Goal: Check status: Check status

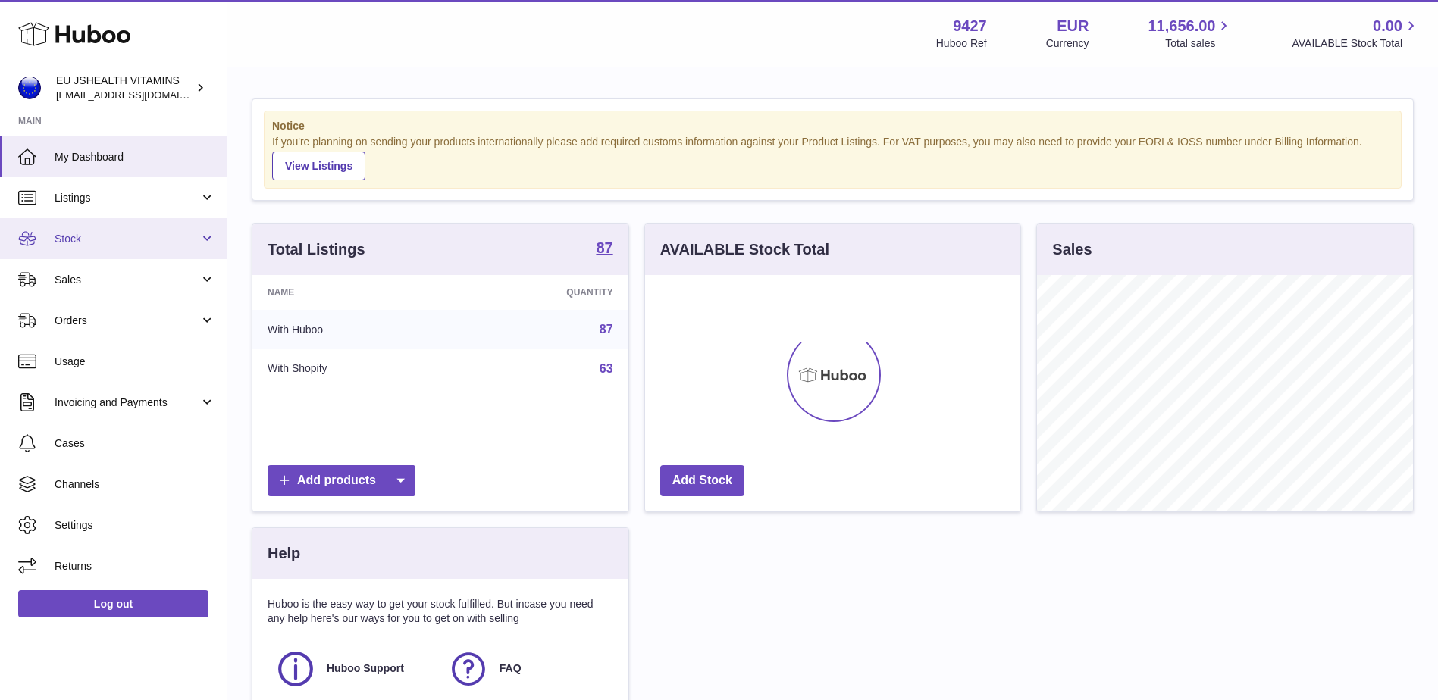
click at [150, 239] on span "Stock" at bounding box center [127, 239] width 145 height 14
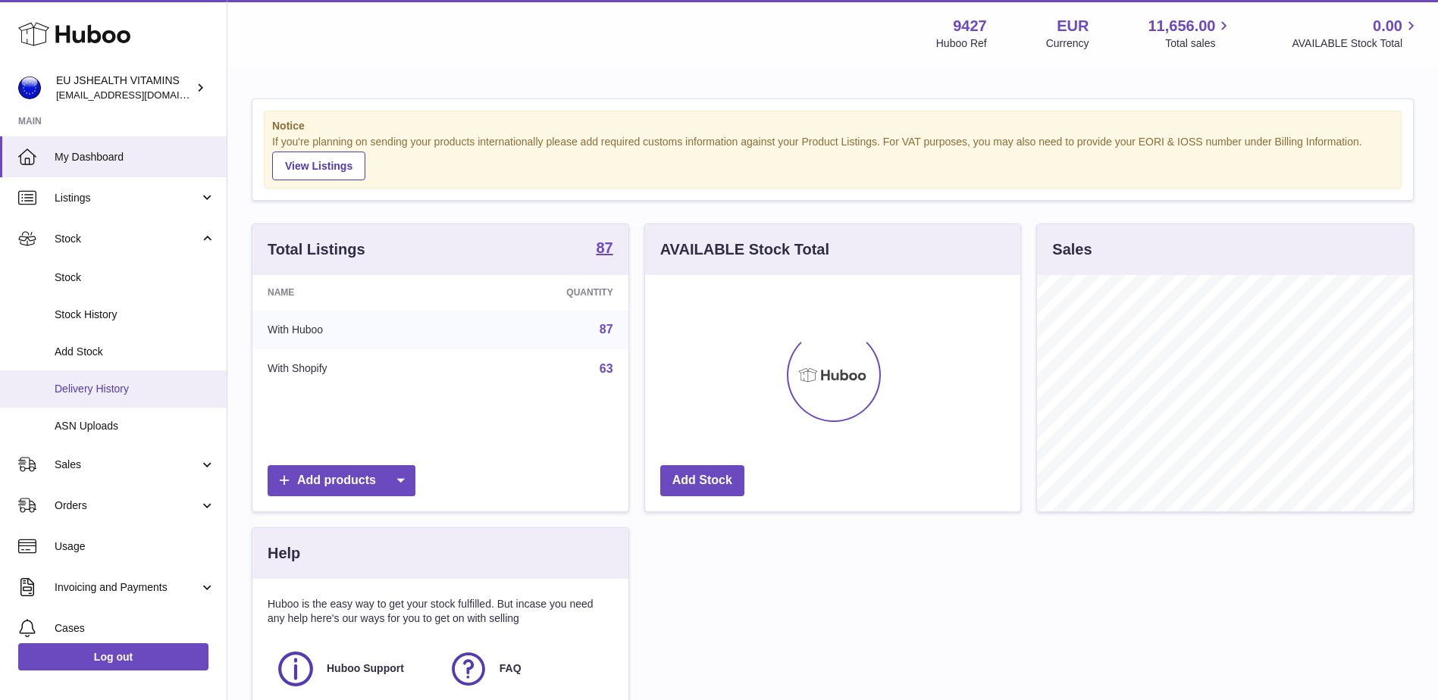
click at [156, 386] on span "Delivery History" at bounding box center [135, 389] width 161 height 14
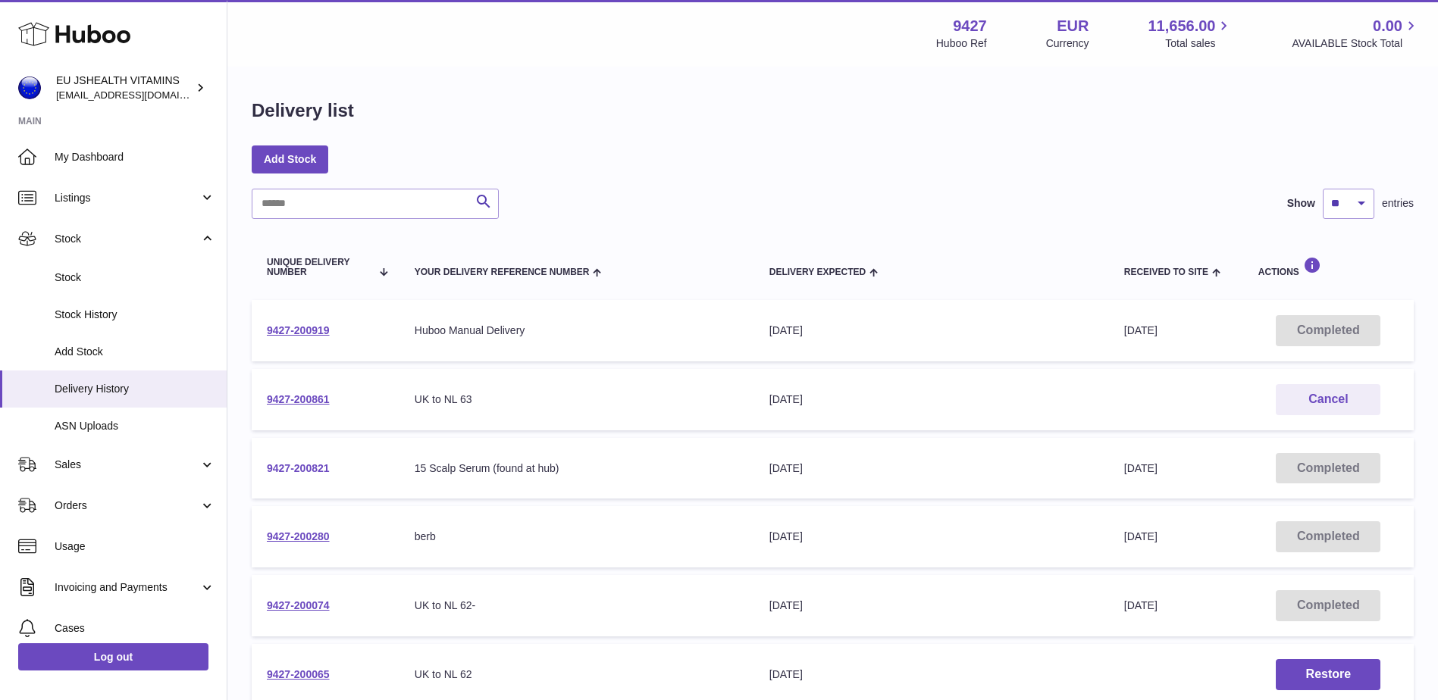
click at [317, 471] on link "9427-200821" at bounding box center [298, 468] width 63 height 12
click at [303, 334] on link "9427-200919" at bounding box center [298, 330] width 63 height 12
click at [293, 390] on td "9427-200861" at bounding box center [326, 399] width 148 height 61
click at [297, 402] on link "9427-200861" at bounding box center [298, 399] width 63 height 12
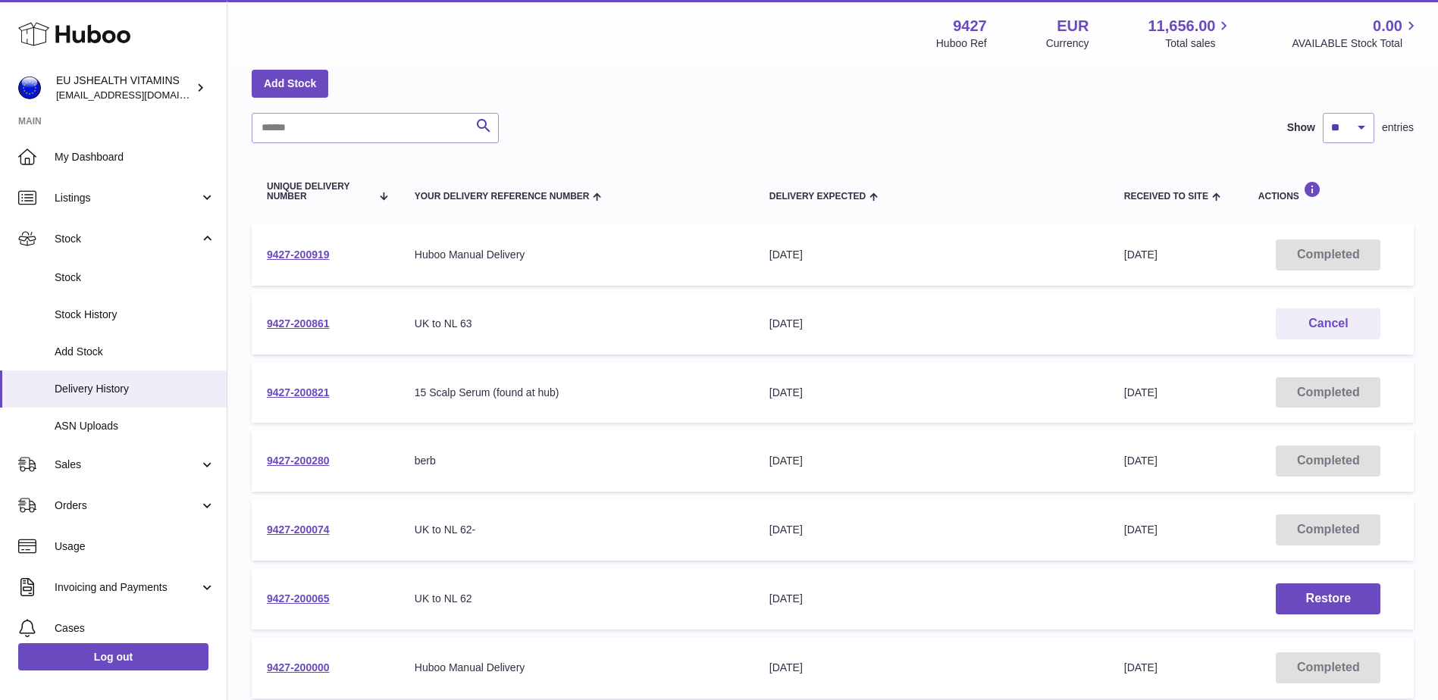
scroll to position [152, 0]
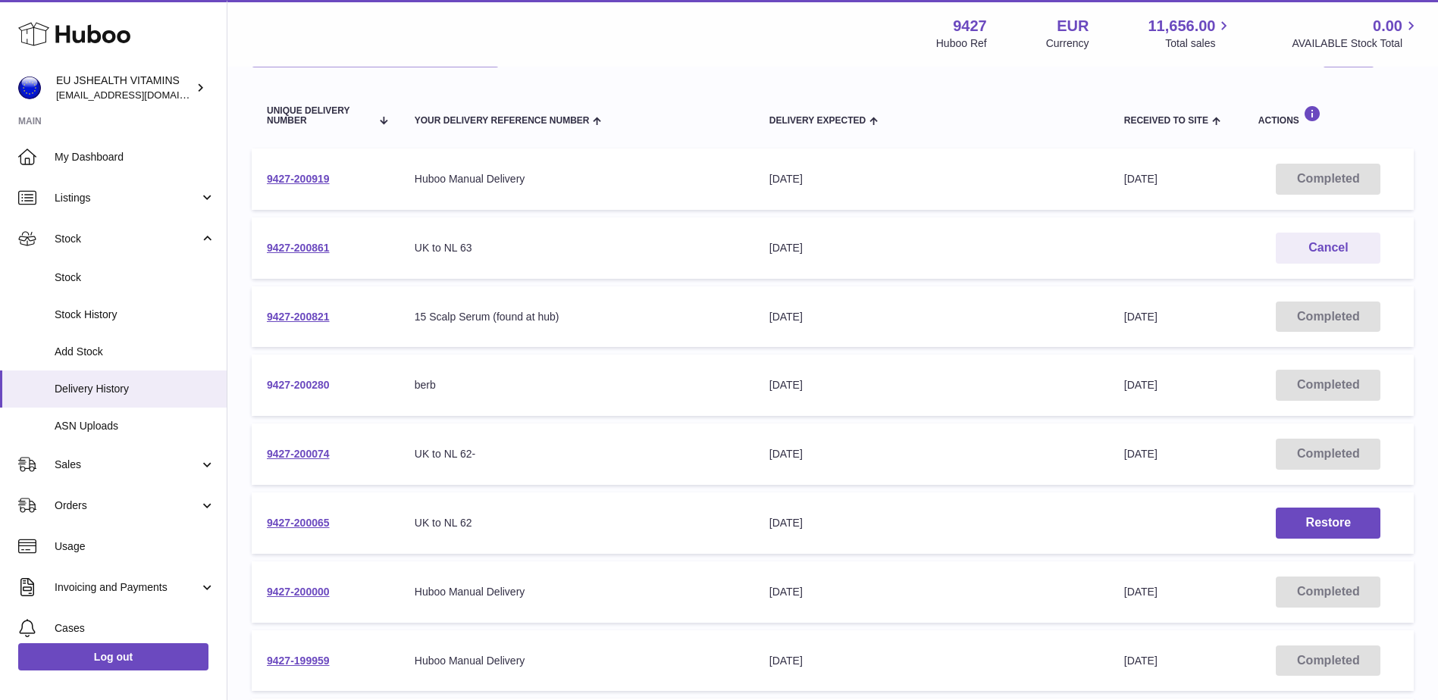
click at [309, 379] on link "9427-200280" at bounding box center [298, 385] width 63 height 12
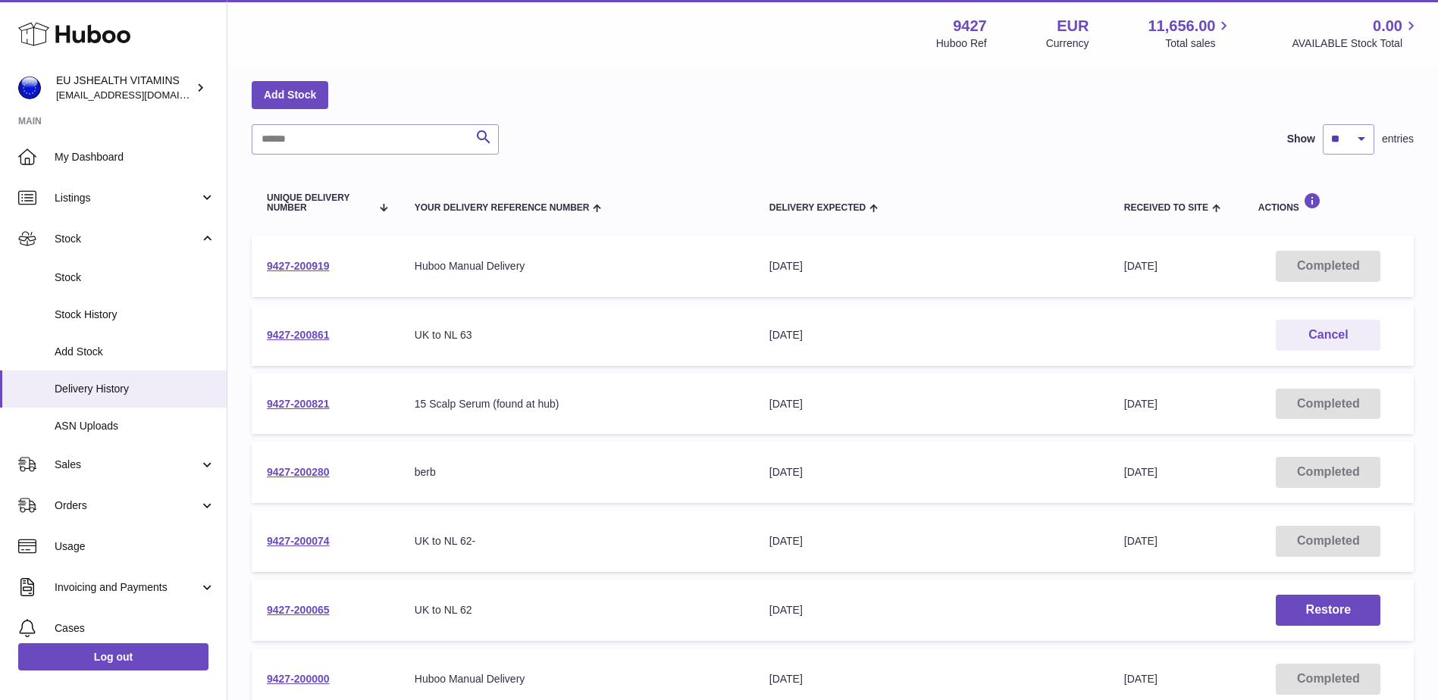
scroll to position [0, 0]
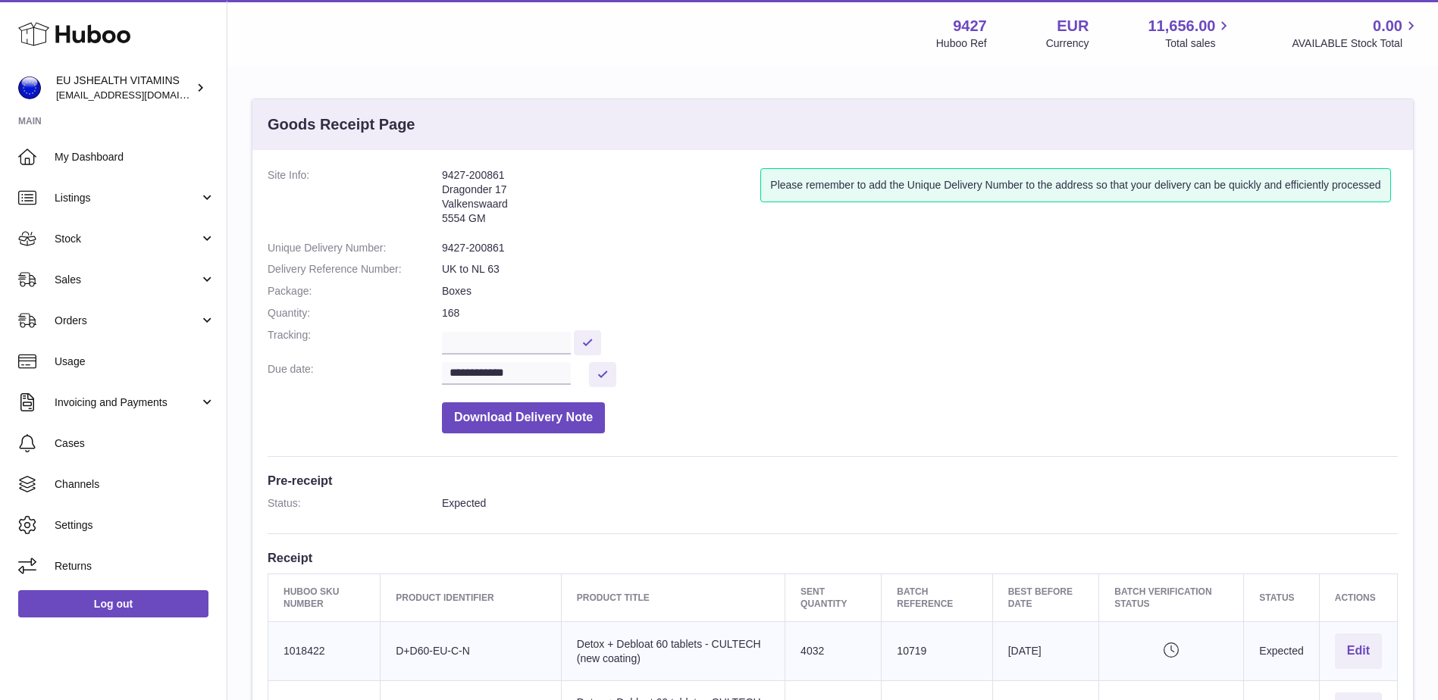
scroll to position [227, 0]
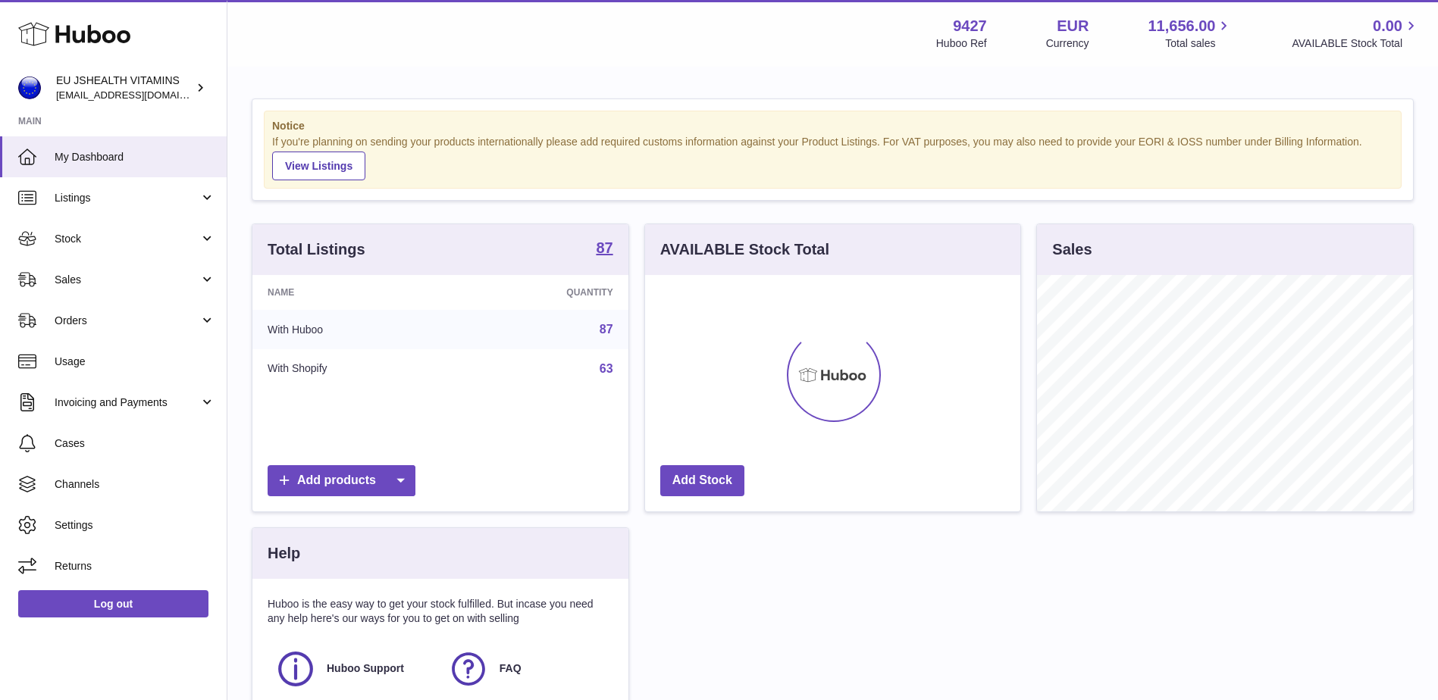
scroll to position [236, 375]
